Goal: Transaction & Acquisition: Purchase product/service

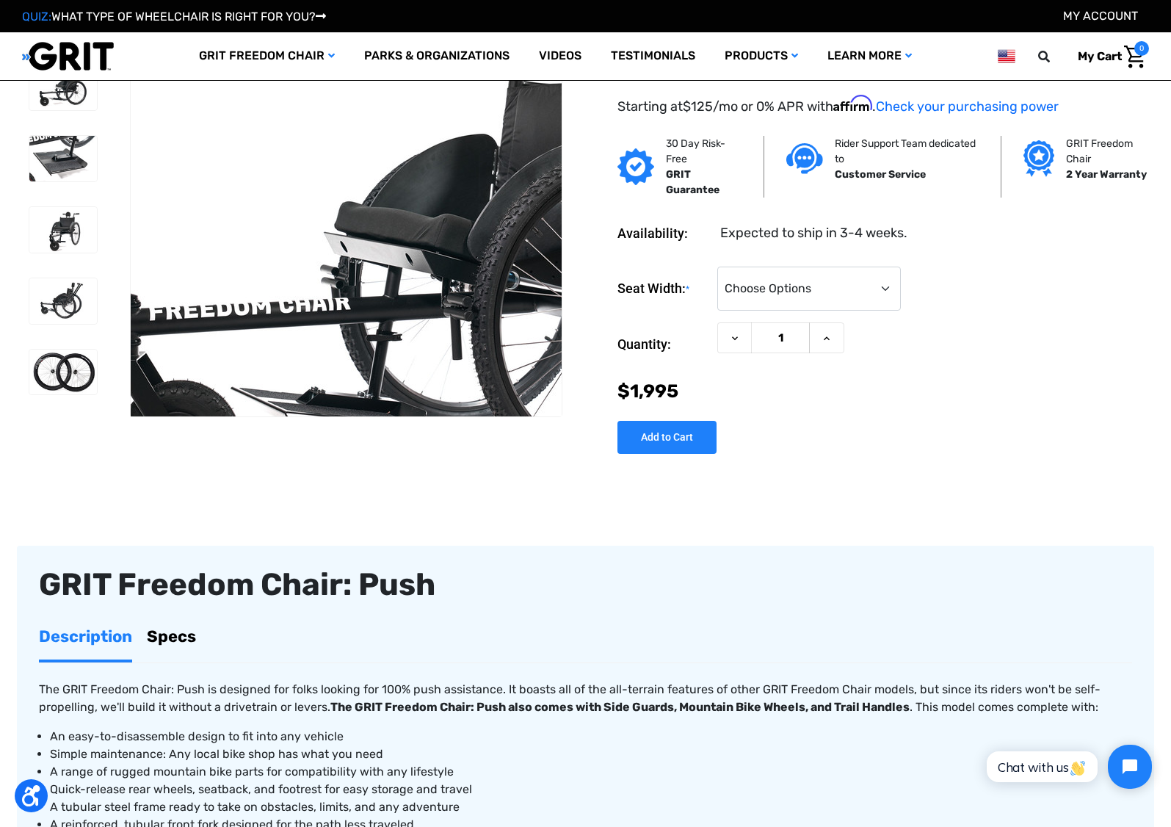
scroll to position [18, 0]
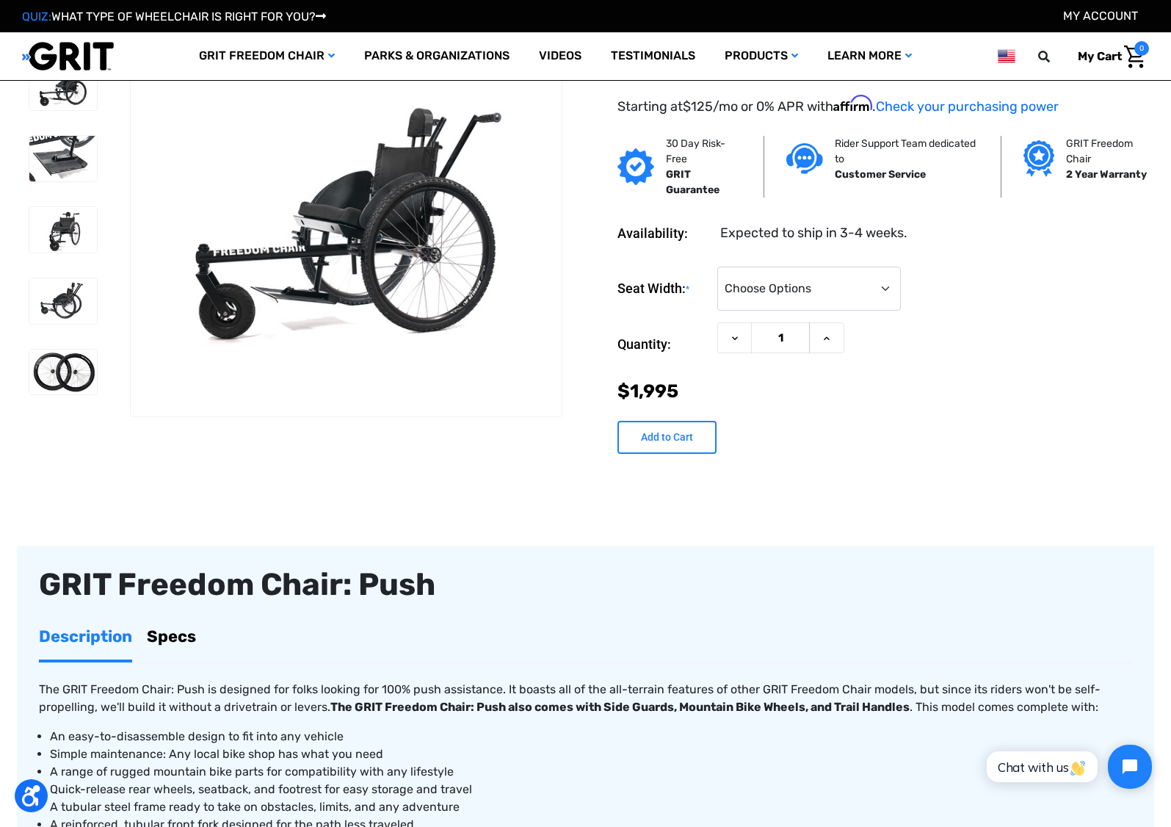
click at [656, 438] on input "Add to Cart" at bounding box center [666, 437] width 99 height 33
click at [893, 411] on div "Seat Width: * Choose Options 16" 18" 20" Current Stock: Quantity: Decrease Quan…" at bounding box center [882, 355] width 531 height 200
click at [874, 293] on select "Choose Options 16" 18" 20"" at bounding box center [809, 288] width 184 height 44
select select "325"
click at [659, 435] on input "Add to Cart" at bounding box center [666, 437] width 99 height 33
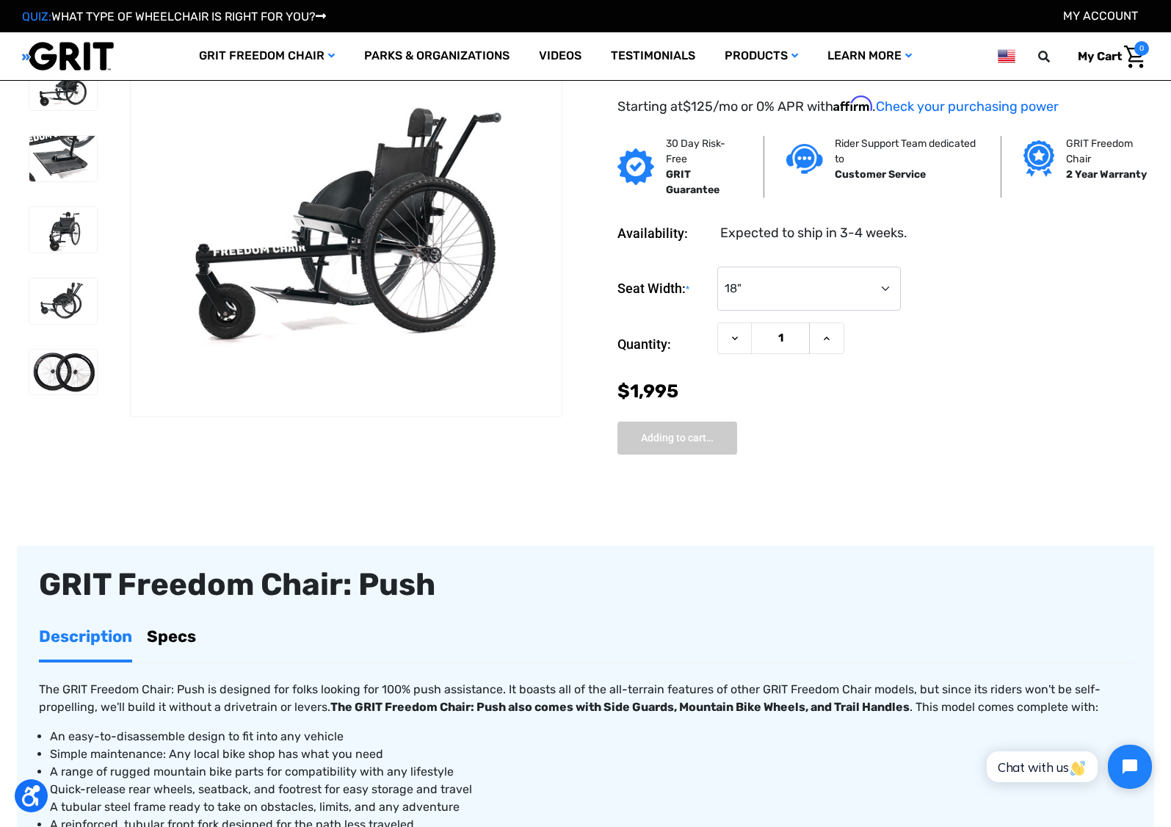
type input "Add to Cart"
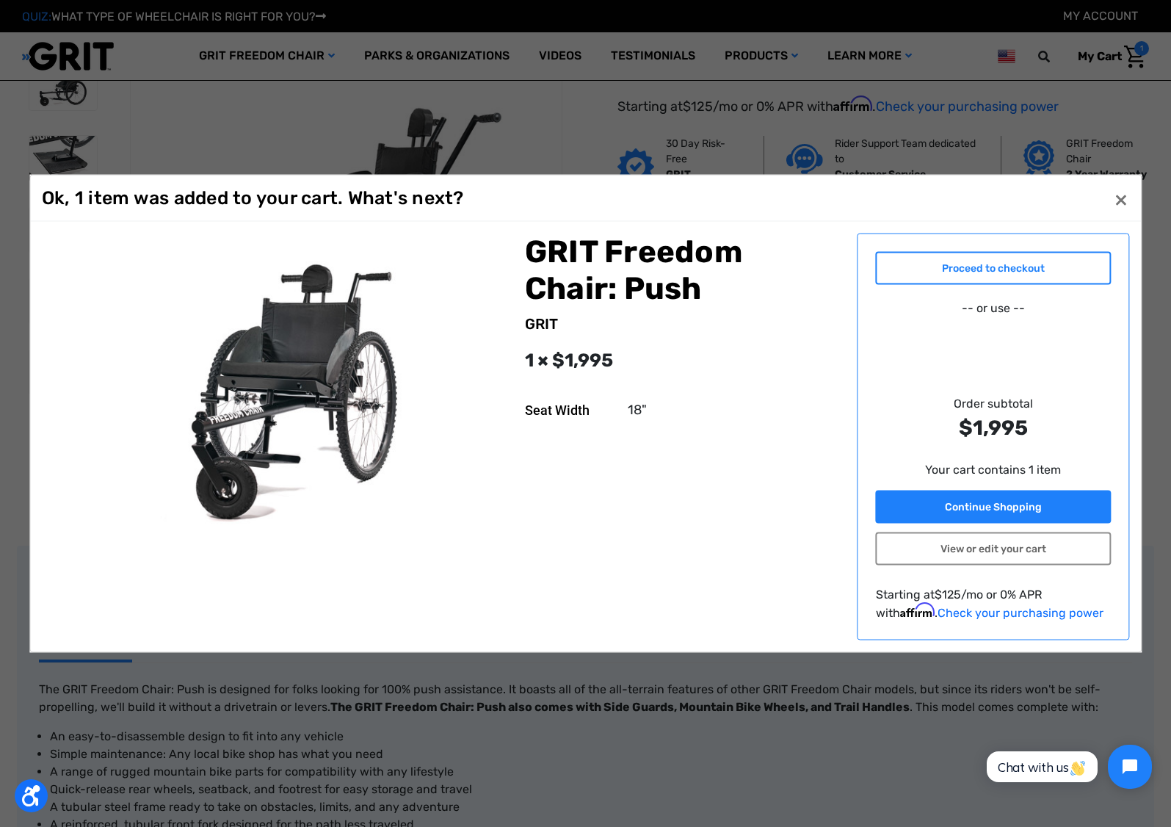
click at [1008, 269] on link "Proceed to checkout" at bounding box center [993, 268] width 235 height 33
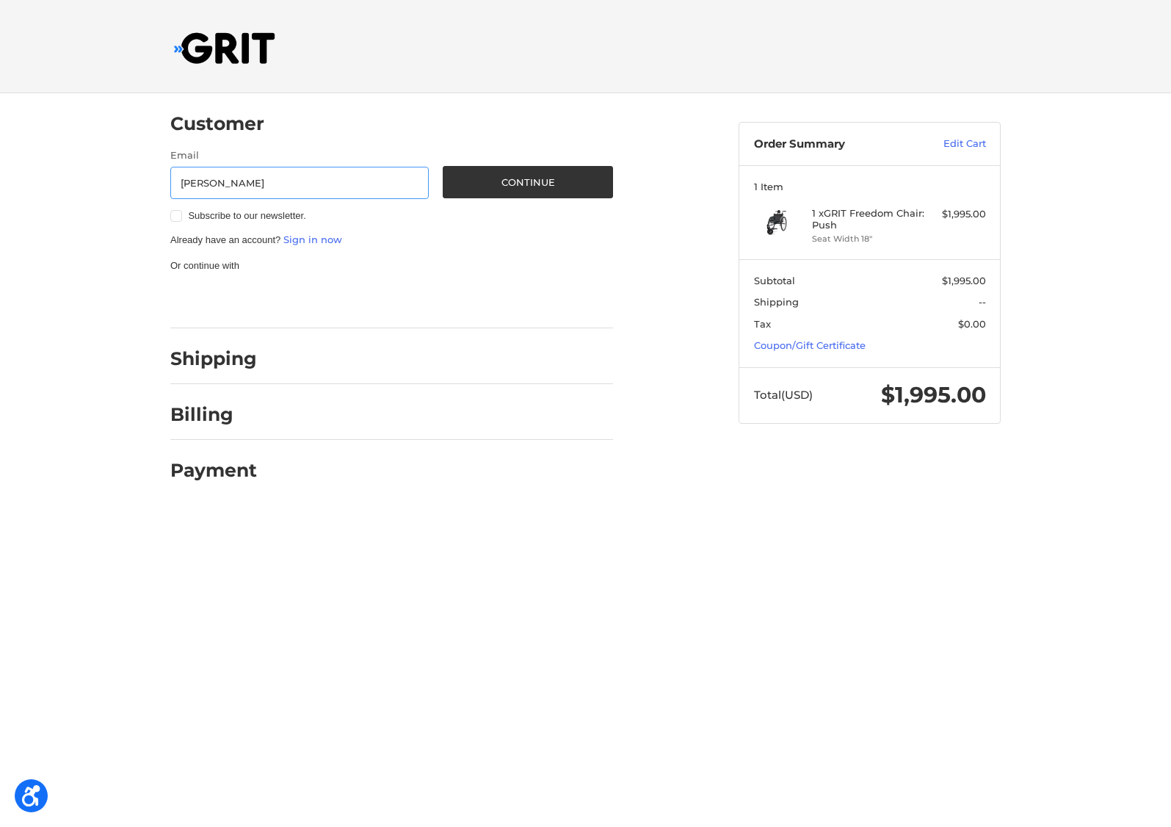
type input "[EMAIL_ADDRESS][DOMAIN_NAME]"
click at [553, 185] on button "Continue" at bounding box center [528, 182] width 170 height 32
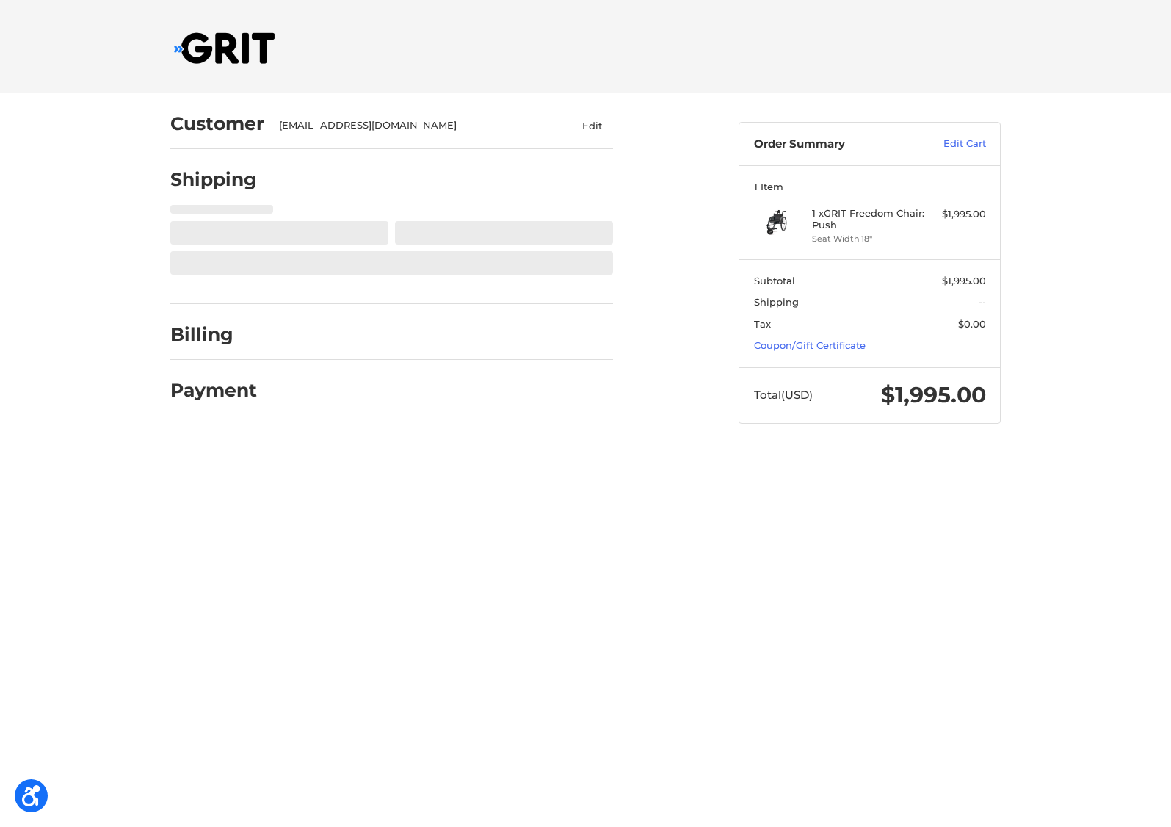
select select "US"
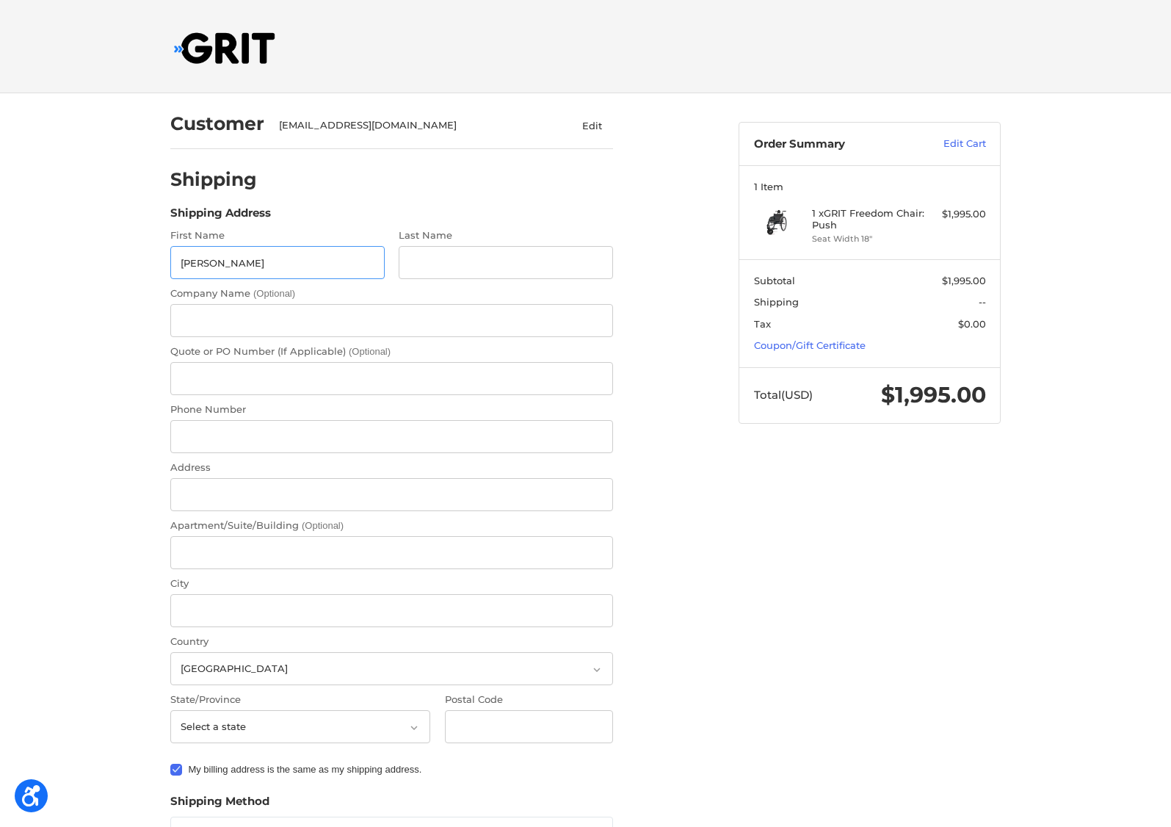
type input "Ken"
type input "Westphal"
type input "19137084194"
type input "25539 W 95th Lane"
type input "1102"
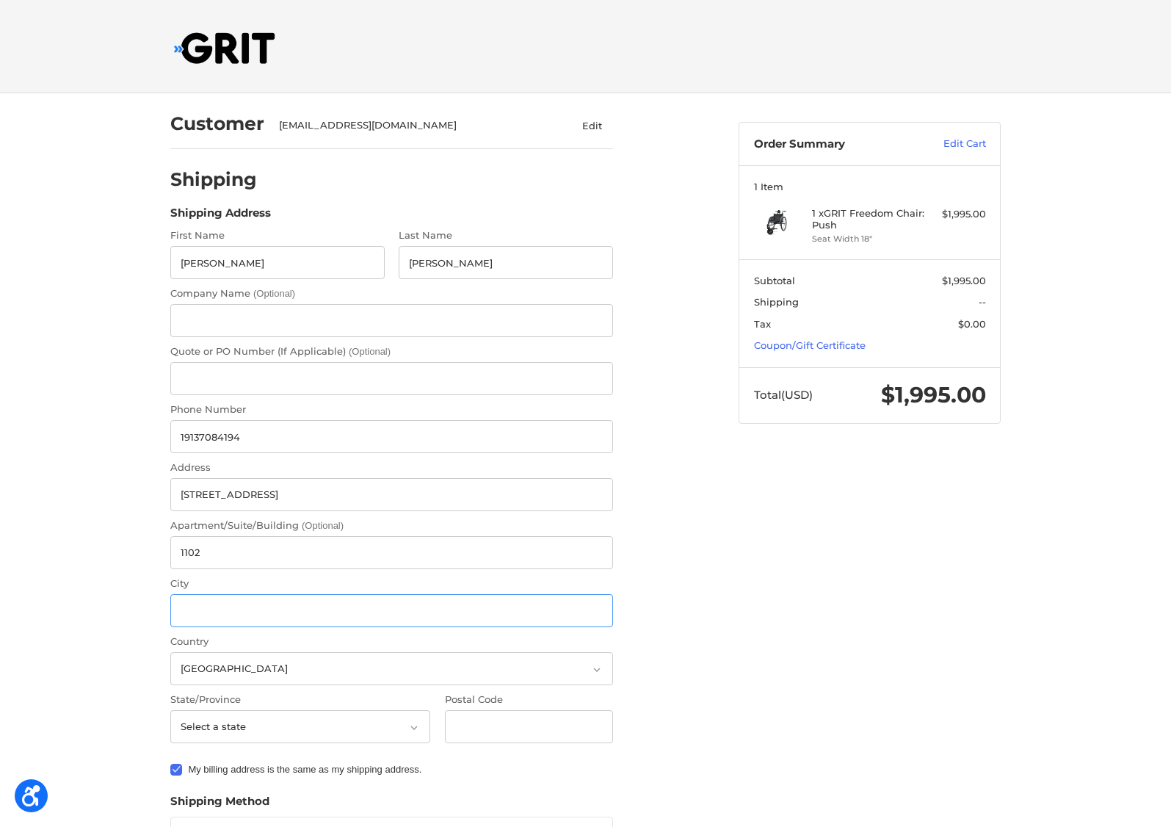
type input "LENEXA"
select select "KS"
type input "66227"
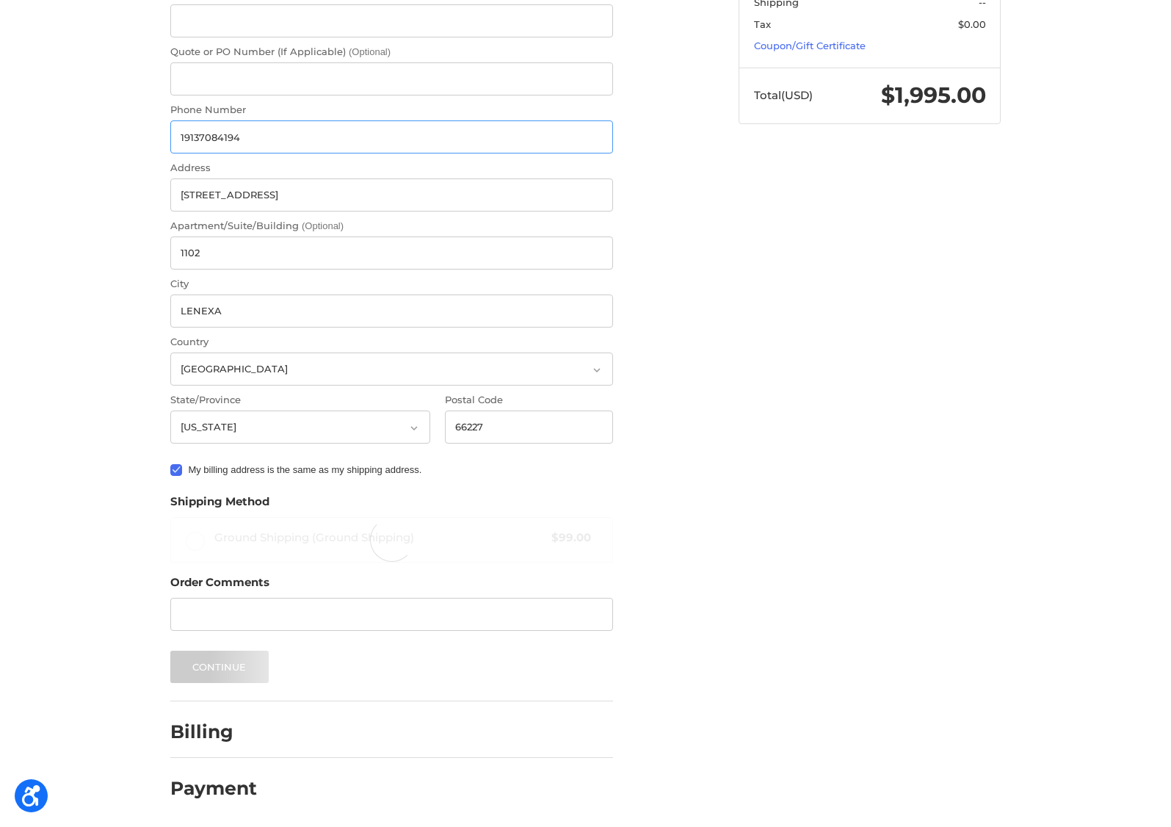
scroll to position [299, 0]
radio input "true"
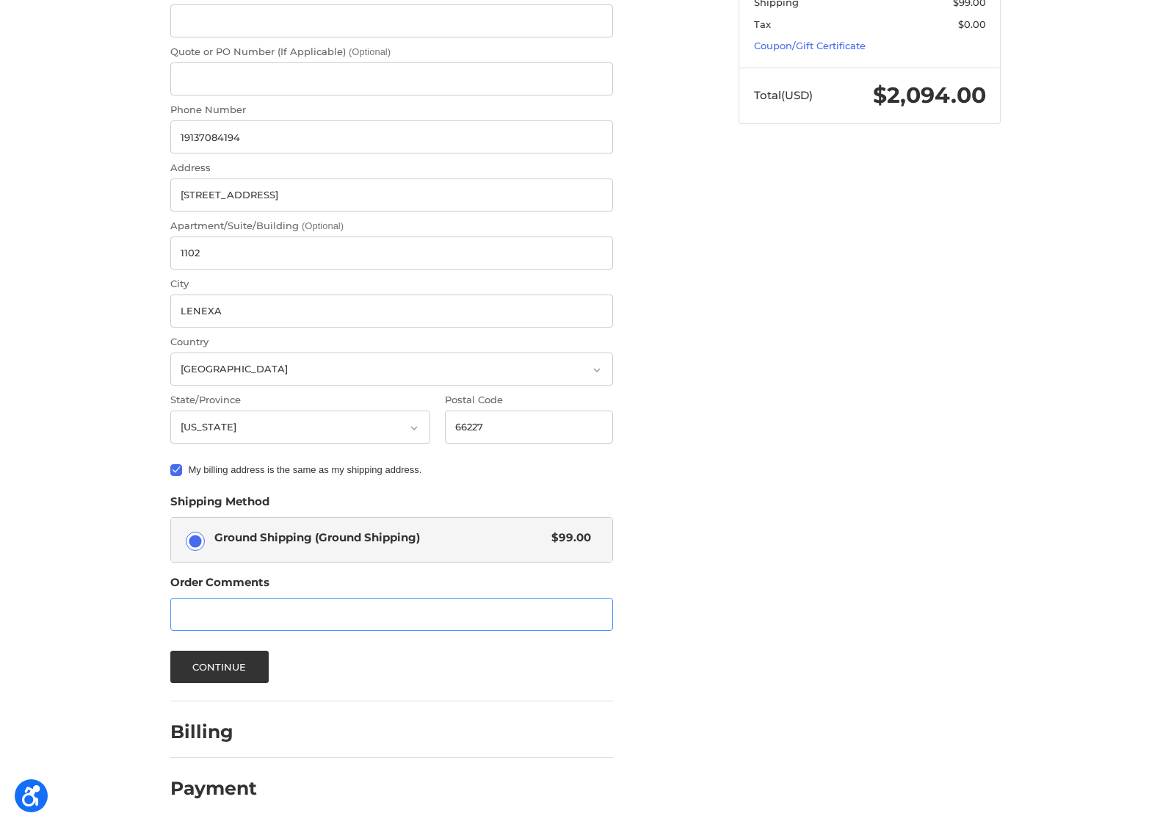
click at [206, 614] on input "Order Comments" at bounding box center [391, 614] width 443 height 33
type input "My wife is on hospice, but we love to get out and enjoy nature, so the sooner I…"
click at [222, 669] on button "Continue" at bounding box center [219, 666] width 98 height 32
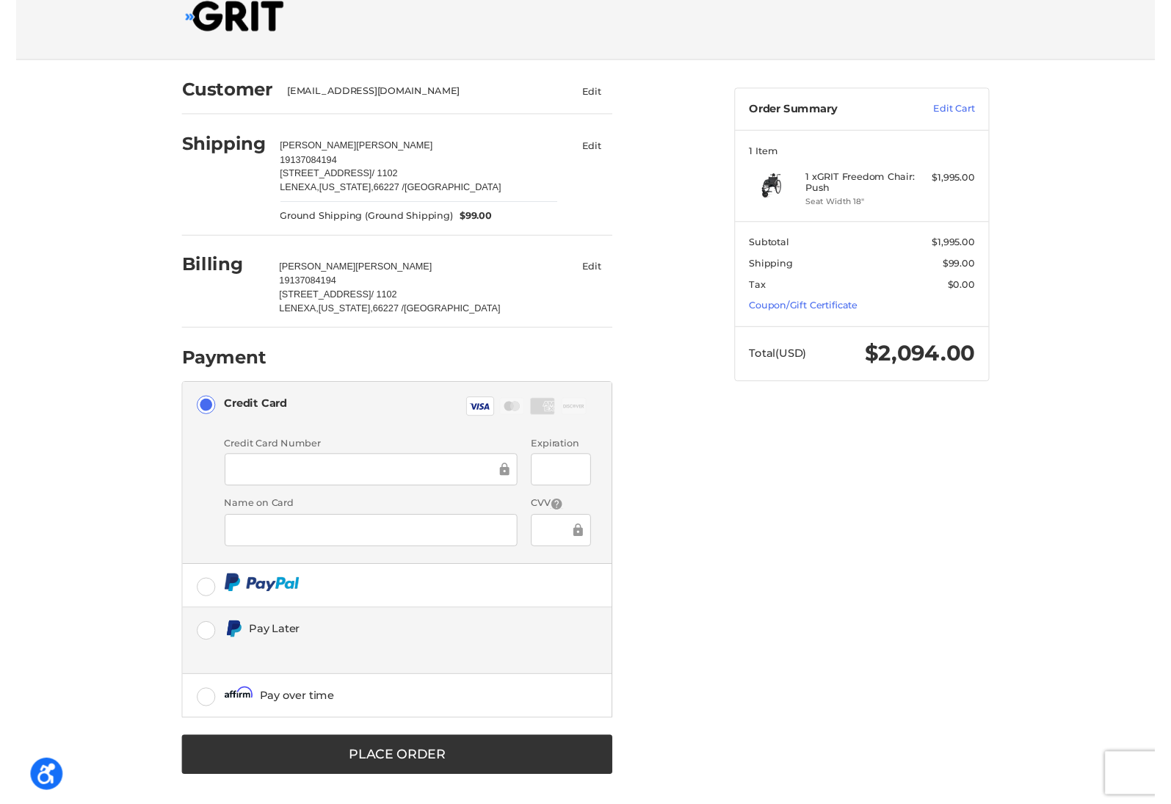
scroll to position [33, 0]
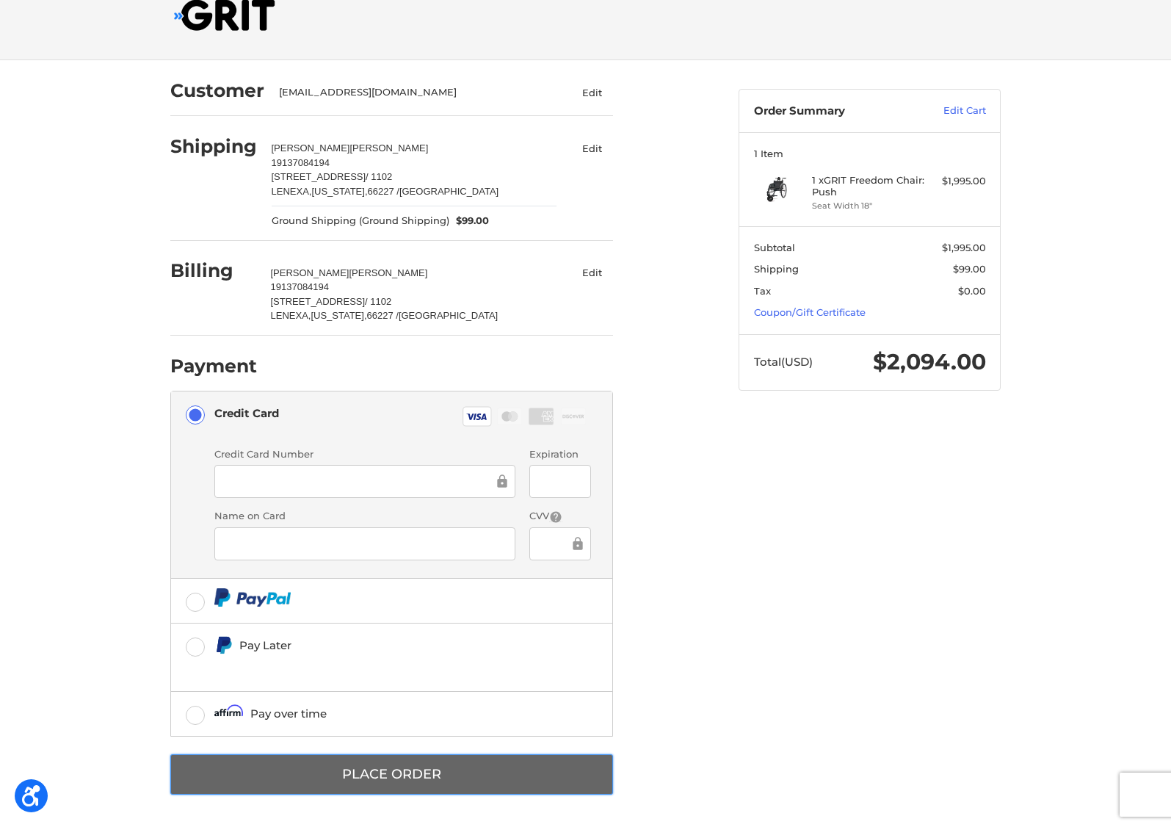
click at [410, 776] on button "Place Order" at bounding box center [391, 774] width 443 height 40
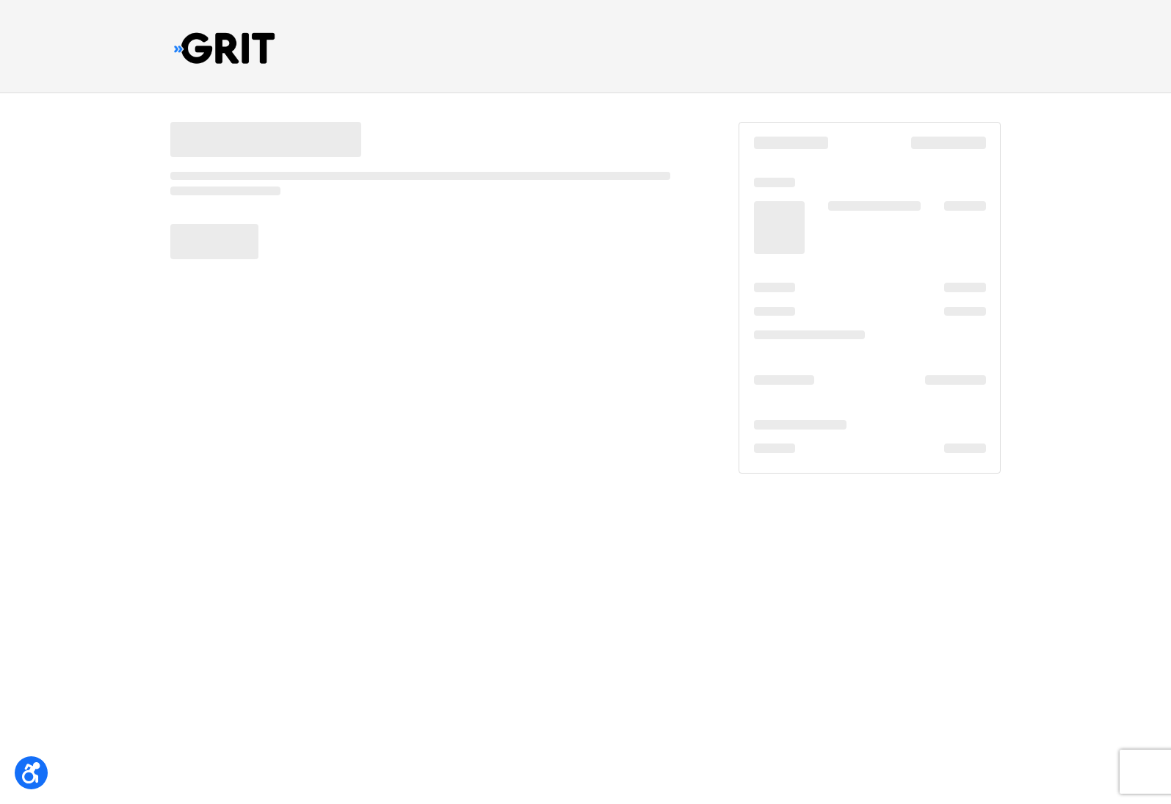
scroll to position [0, 0]
